Goal: Information Seeking & Learning: Learn about a topic

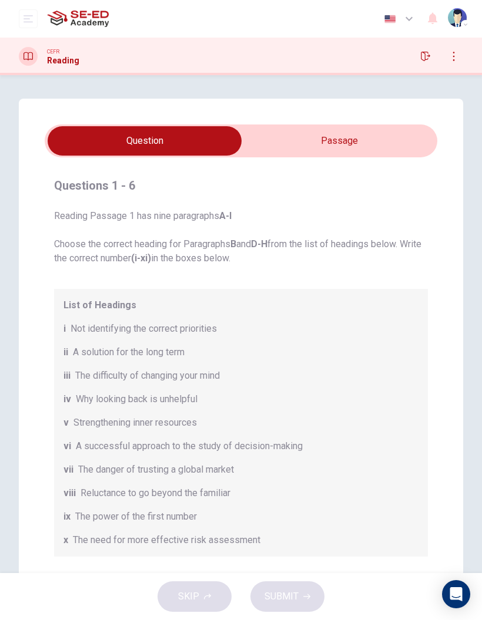
click at [362, 146] on input "checkbox" at bounding box center [144, 140] width 588 height 29
checkbox input "true"
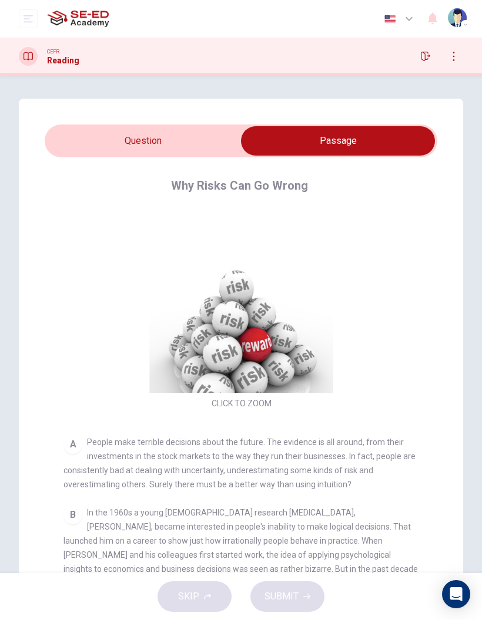
click at [420, 62] on button "button" at bounding box center [425, 56] width 19 height 19
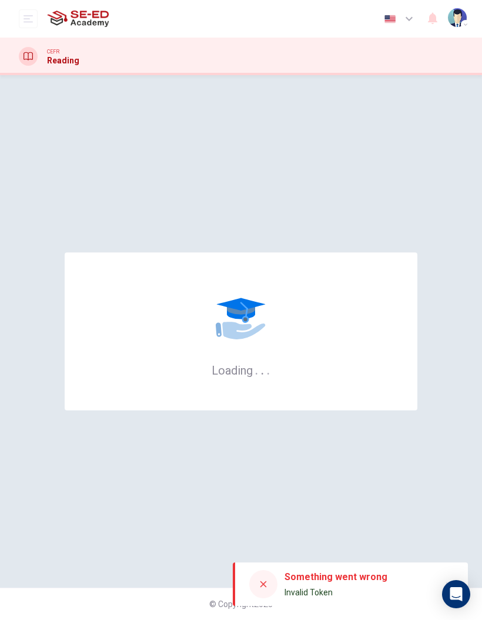
click at [32, 26] on button "open mobile menu" at bounding box center [28, 18] width 19 height 19
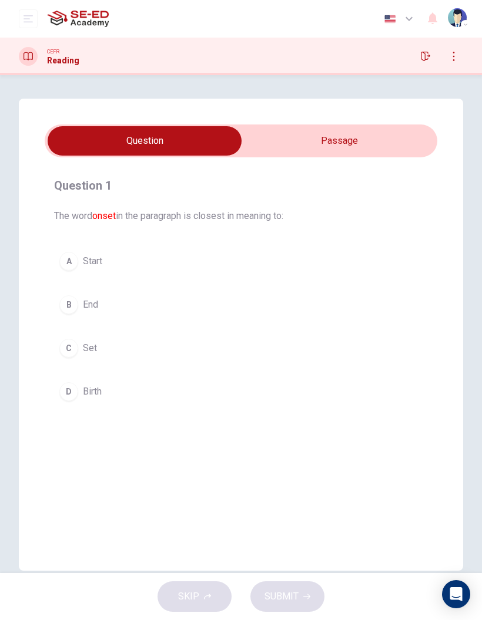
click at [349, 147] on input "checkbox" at bounding box center [144, 140] width 588 height 29
checkbox input "true"
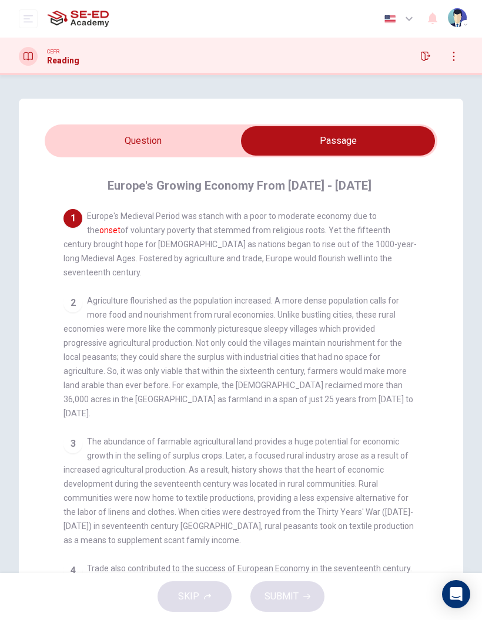
click at [376, 218] on span "Europe's Medieval Period was stanch with a poor to moderate economy due to the …" at bounding box center [239, 244] width 353 height 66
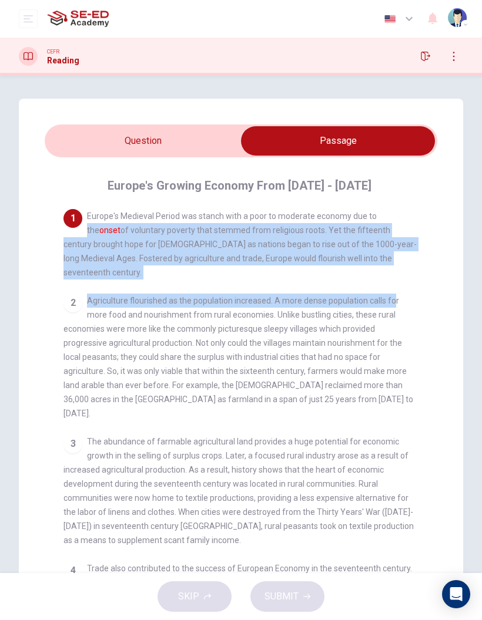
click at [410, 300] on span "Agriculture flourished as the population increased. A more dense population cal…" at bounding box center [237, 357] width 349 height 122
